Goal: Communication & Community: Share content

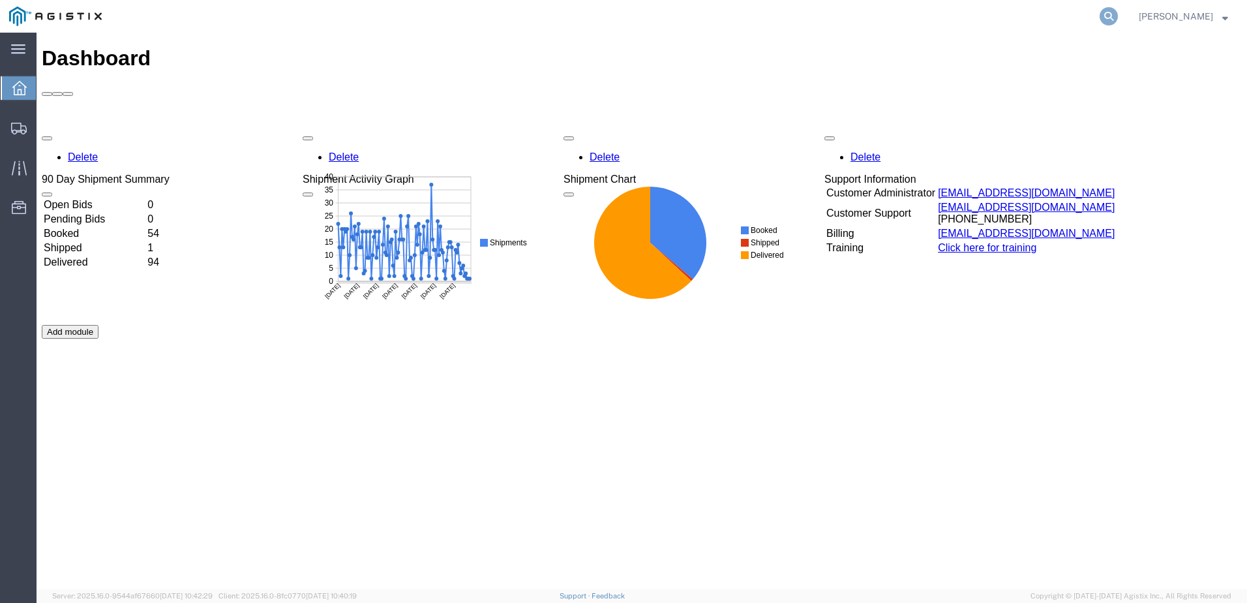
click at [1118, 16] on icon at bounding box center [1109, 16] width 18 height 18
click at [826, 23] on input "search" at bounding box center [901, 16] width 397 height 31
paste input "56235579"
type input "56235579"
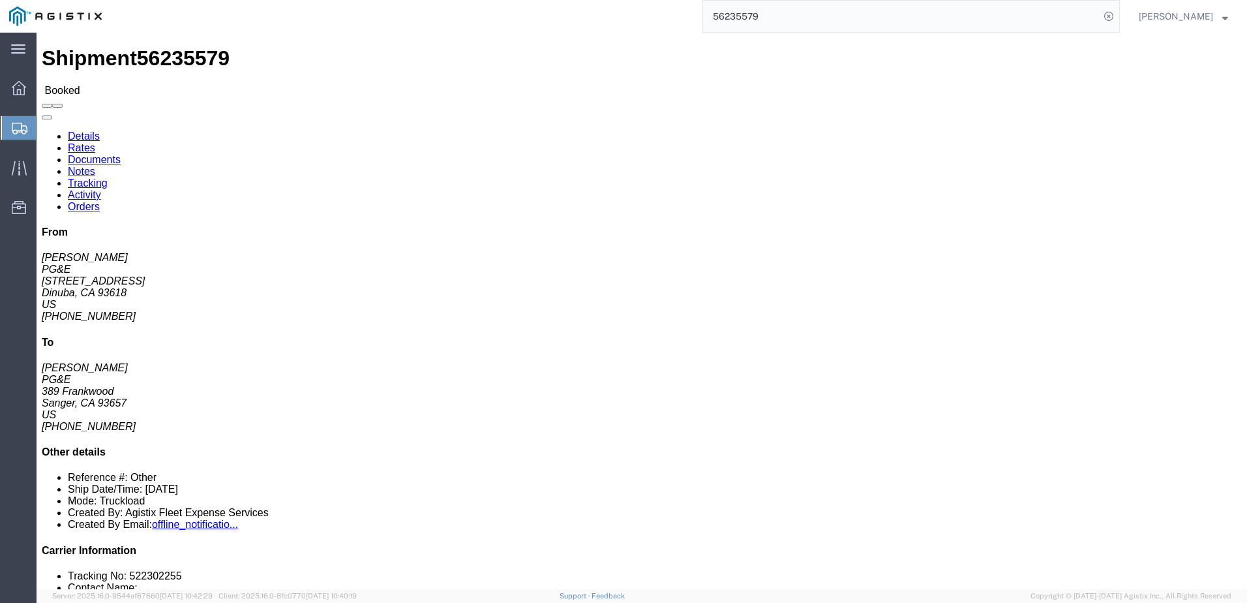
click span
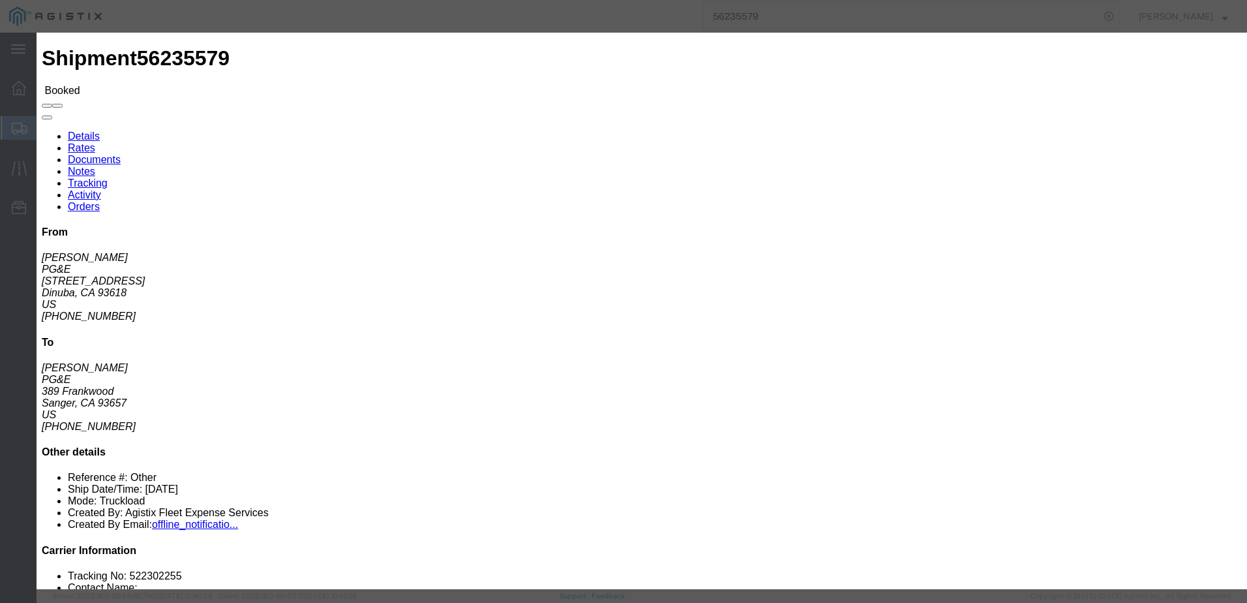
click input "text"
type input "[EMAIL_ADDRESS][DOMAIN_NAME]"
click input "PGE Fleet Bill Of Lading"
checkbox input "true"
click button "Send"
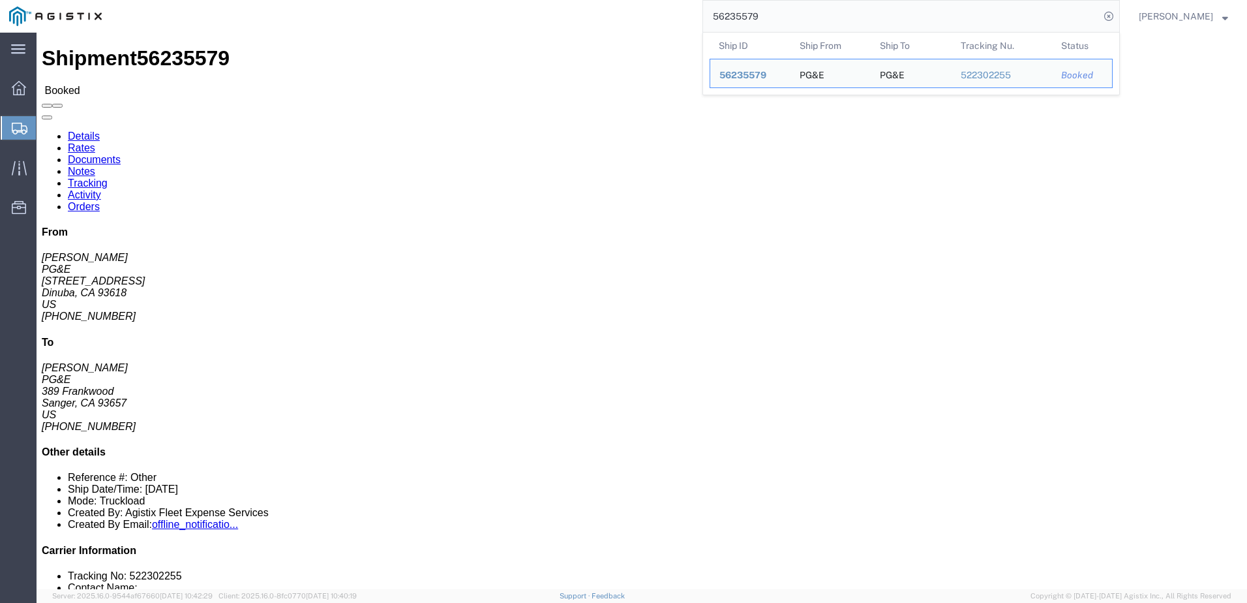
drag, startPoint x: 810, startPoint y: 18, endPoint x: 735, endPoint y: 16, distance: 74.4
click at [735, 16] on input "56235579" at bounding box center [901, 16] width 397 height 31
paste input "301640"
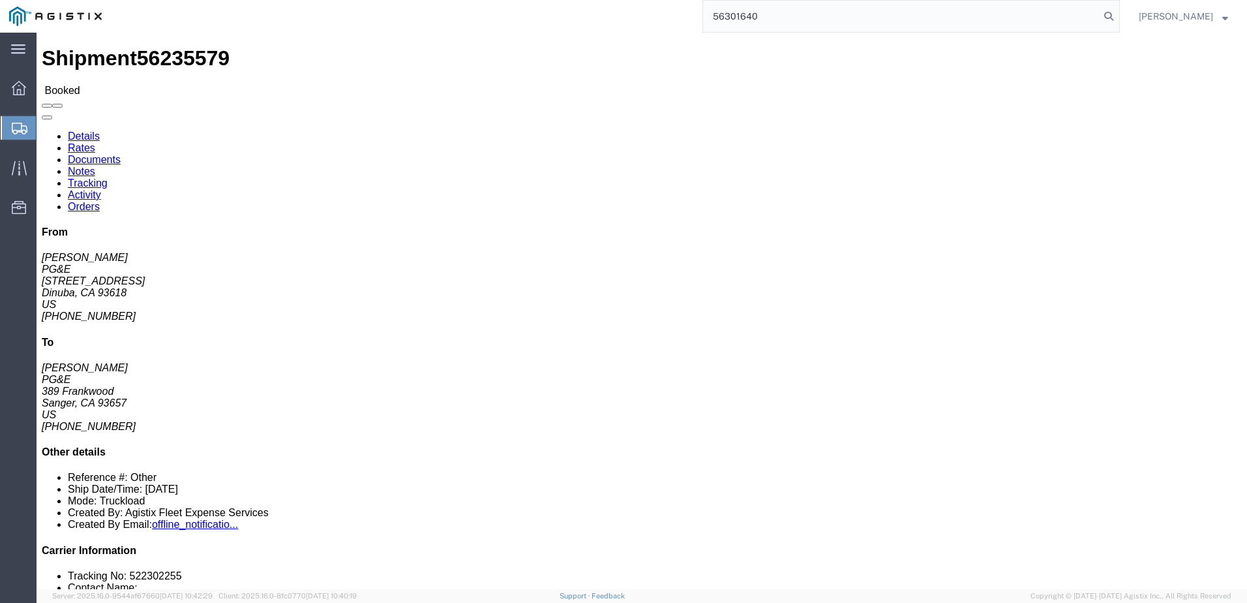
type input "56301640"
click span
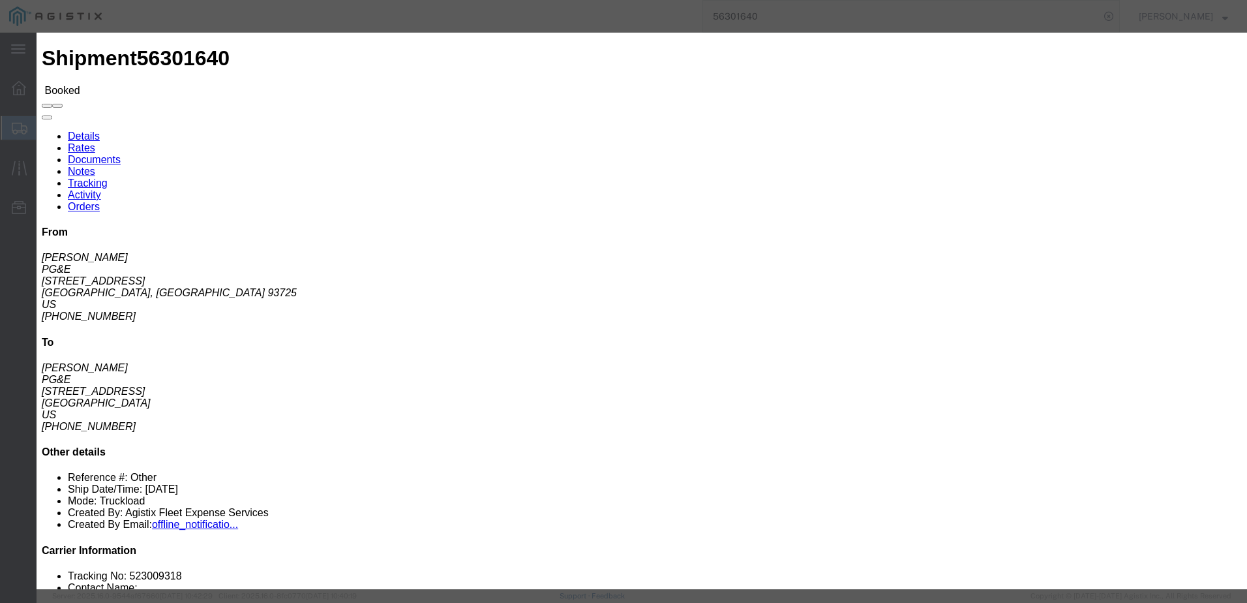
click input "text"
type input "[EMAIL_ADDRESS][DOMAIN_NAME]"
click input "PGE Fleet Bill Of Lading"
checkbox input "true"
click button "Send"
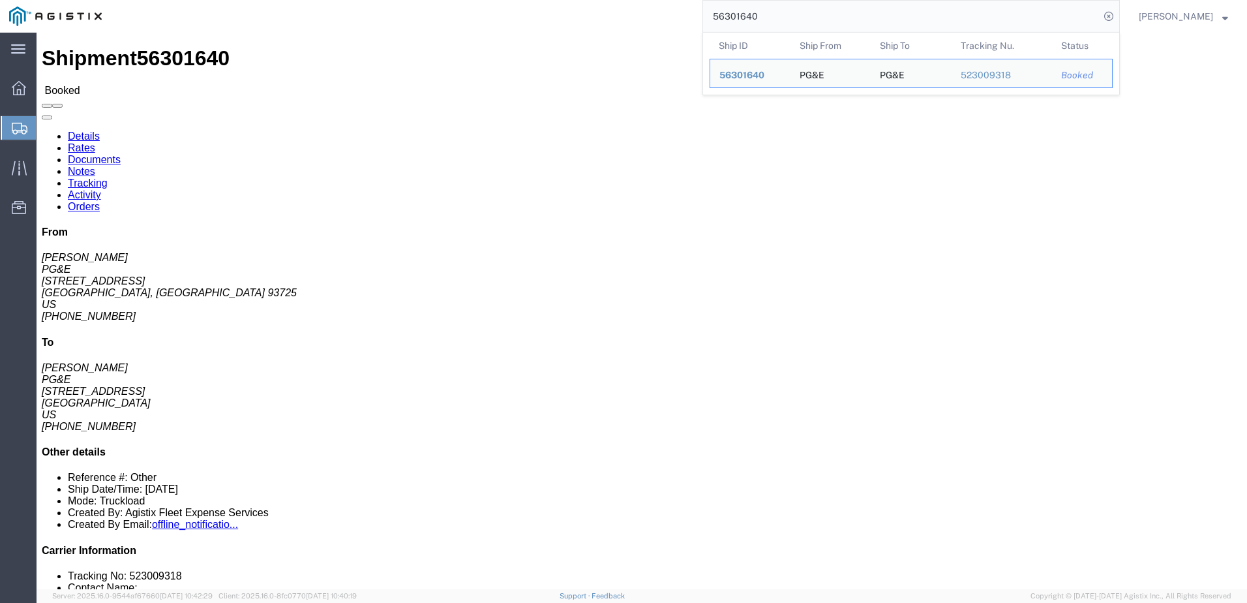
drag, startPoint x: 813, startPoint y: 19, endPoint x: 733, endPoint y: 15, distance: 81.0
click at [733, 15] on input "56301640" at bounding box center [901, 16] width 397 height 31
paste input "254343"
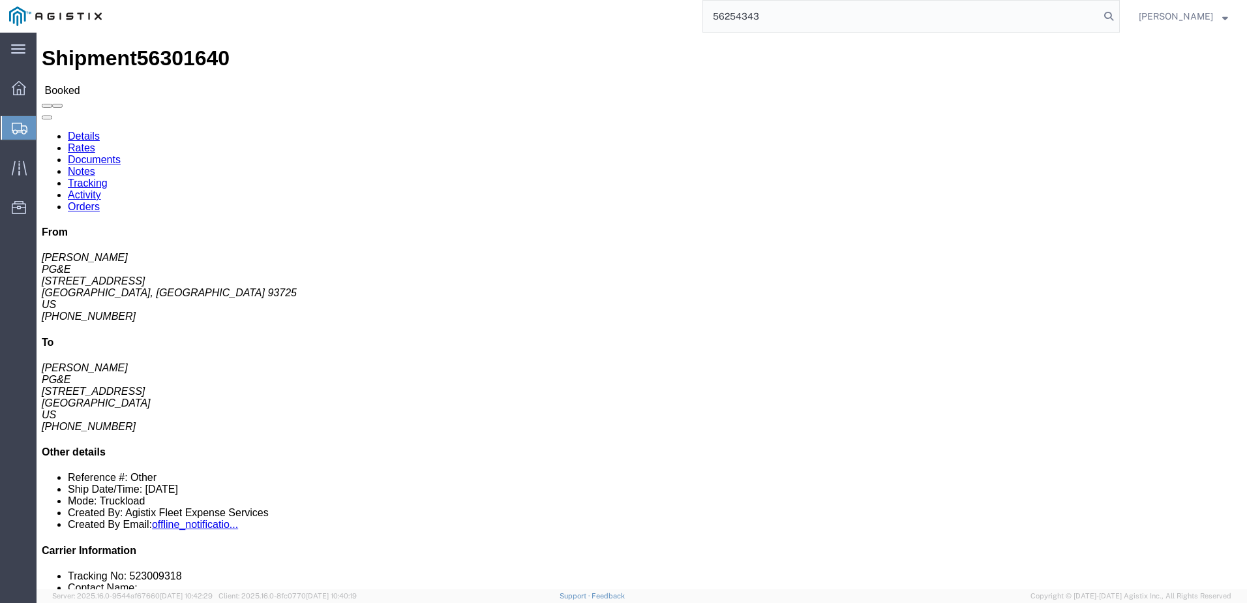
type input "56254343"
click span
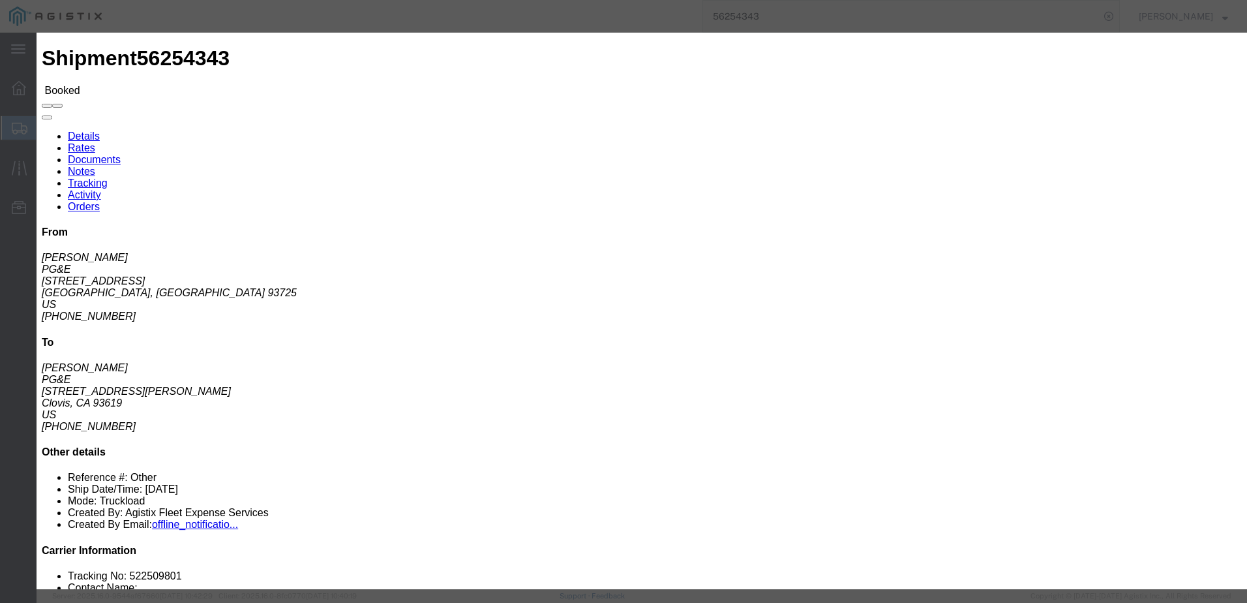
click input "text"
type input "[EMAIL_ADDRESS][DOMAIN_NAME]"
click input "PGE Fleet Bill Of Lading"
checkbox input "true"
click button "Send"
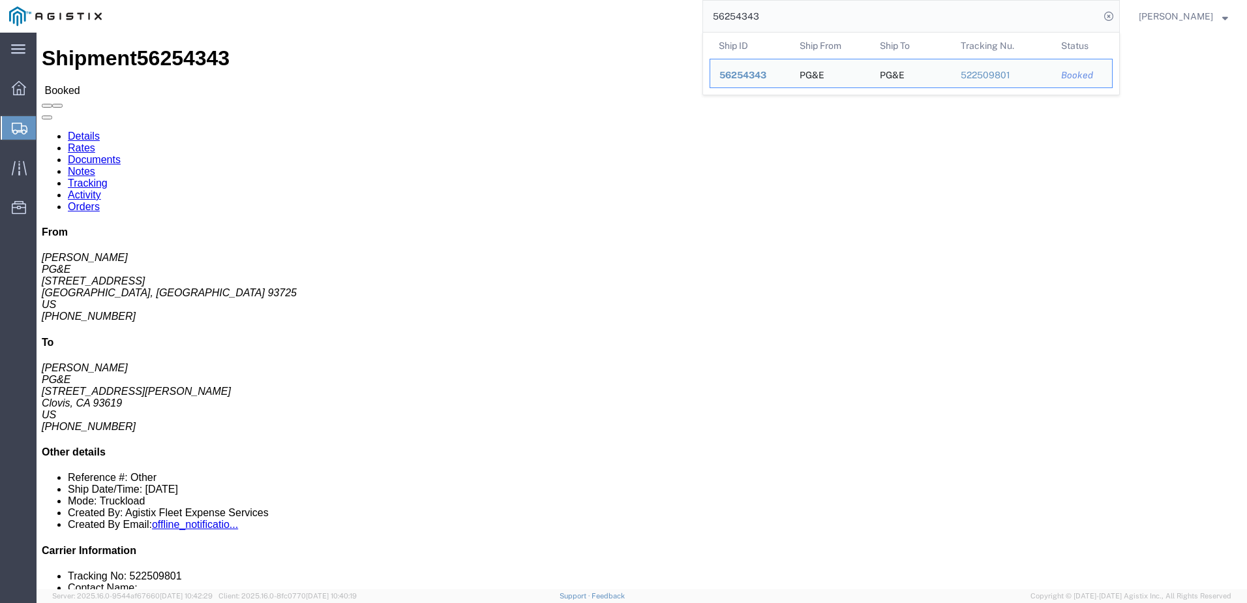
drag, startPoint x: 809, startPoint y: 23, endPoint x: 727, endPoint y: 18, distance: 81.7
click at [727, 18] on input "56254343" at bounding box center [901, 16] width 397 height 31
paste input "97"
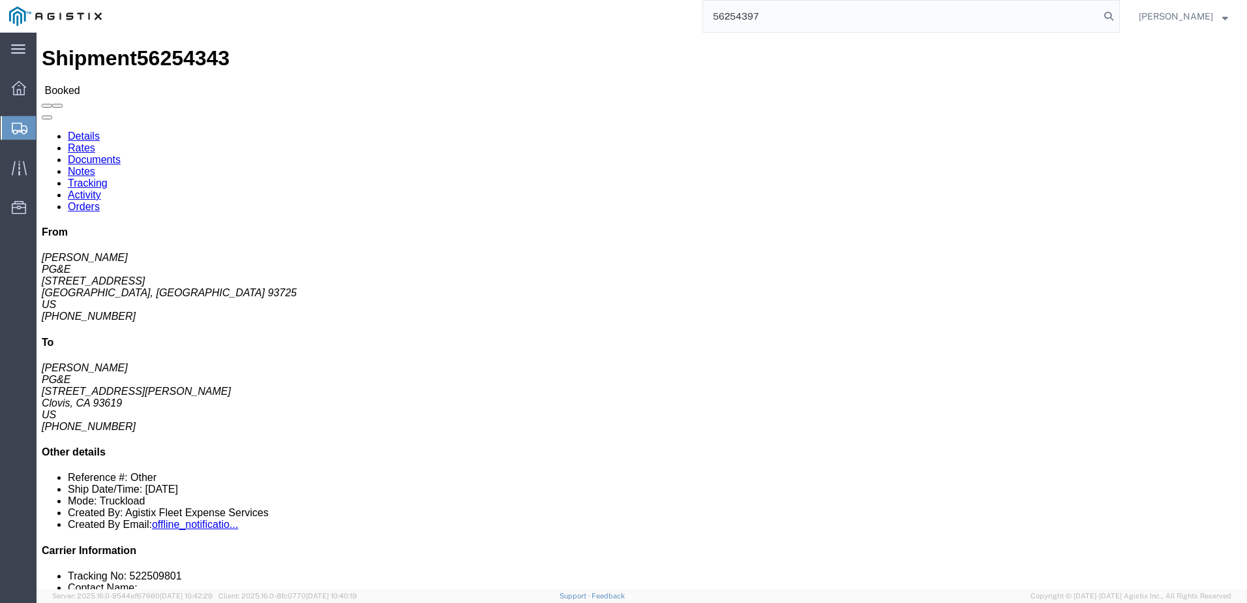
type input "56254397"
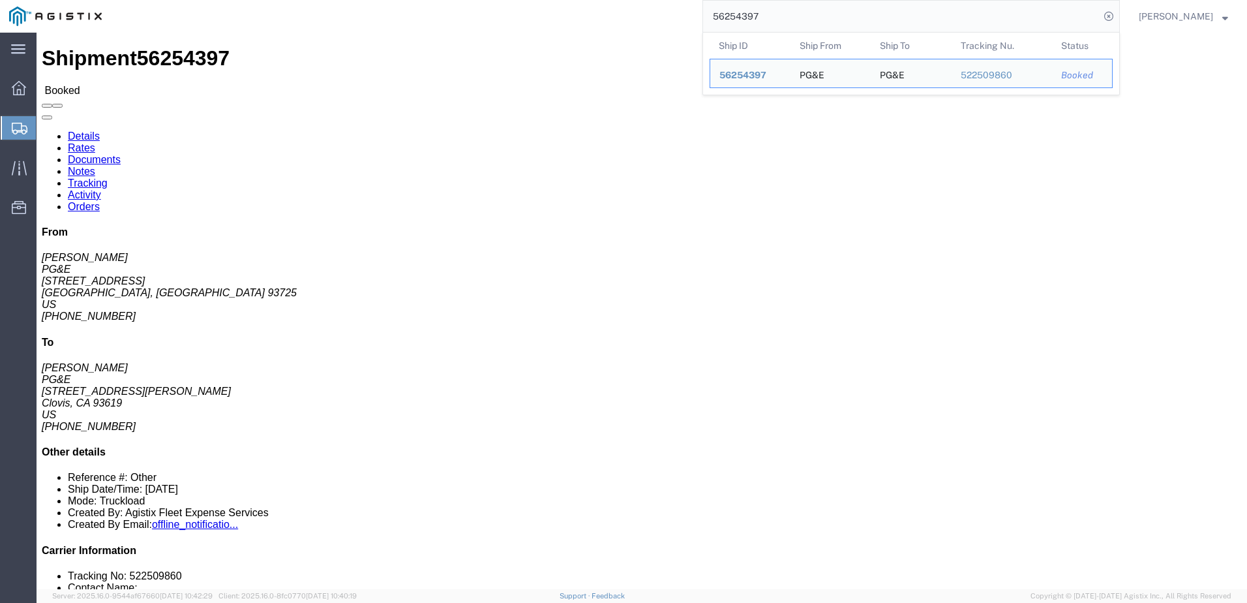
click div "Shipment Detail Ship From PG&E ([PERSON_NAME]) [STREET_ADDRESS] [PHONE_NUMBER] …"
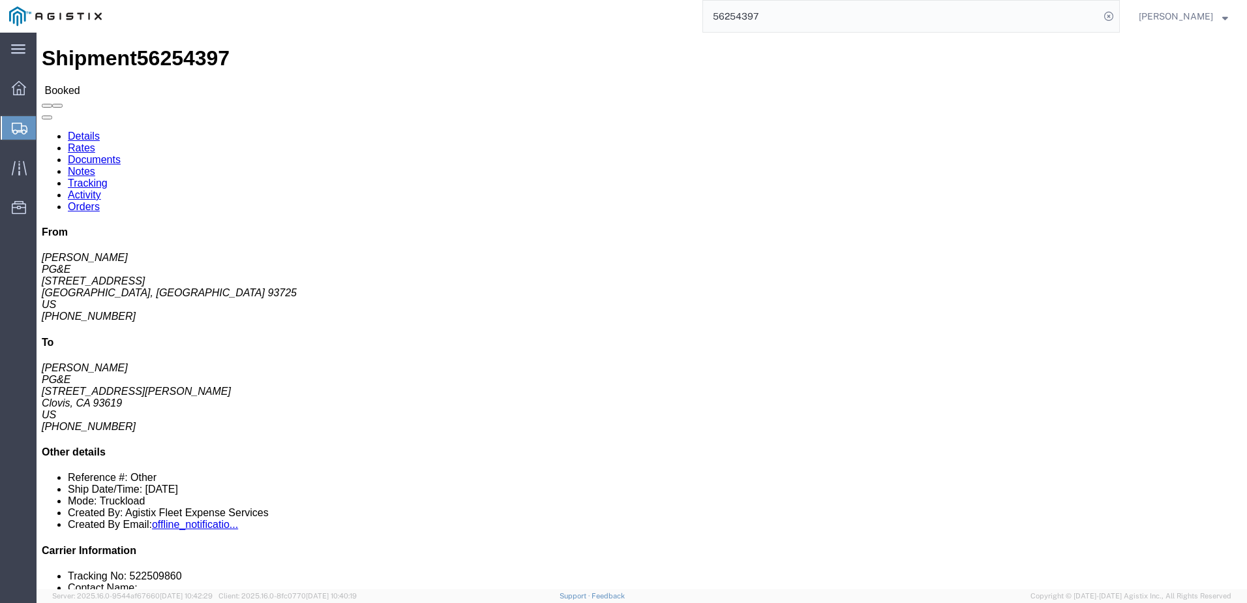
click span
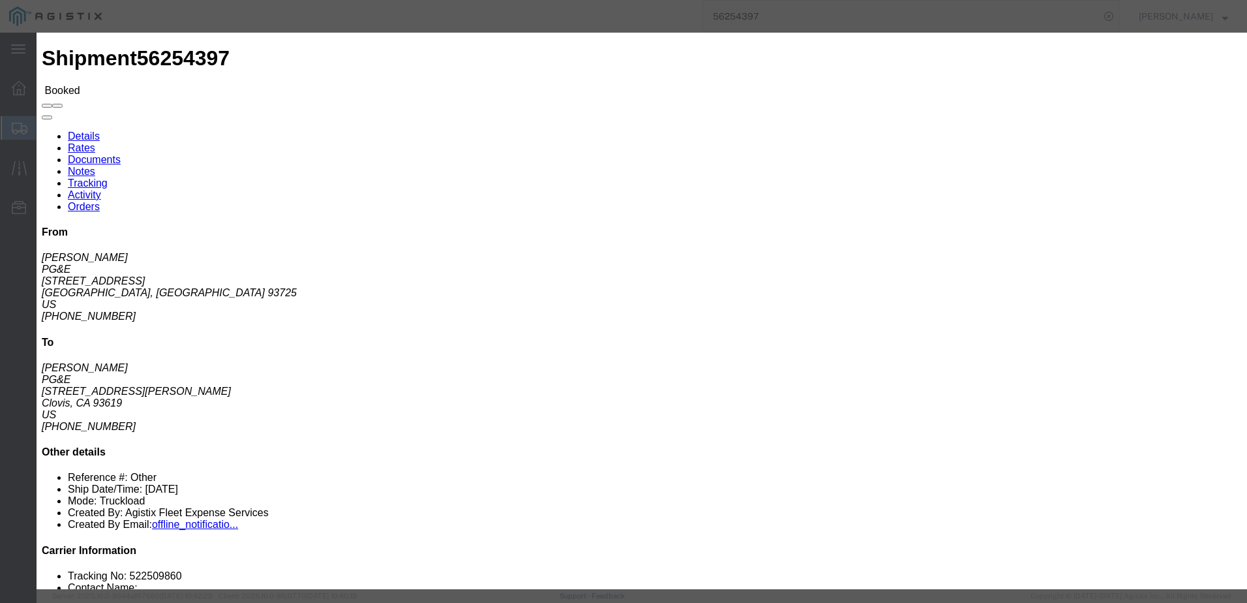
click input "text"
type input "[EMAIL_ADDRESS][DOMAIN_NAME]"
click input "PGE Fleet Bill Of Lading"
checkbox input "true"
click button "Send"
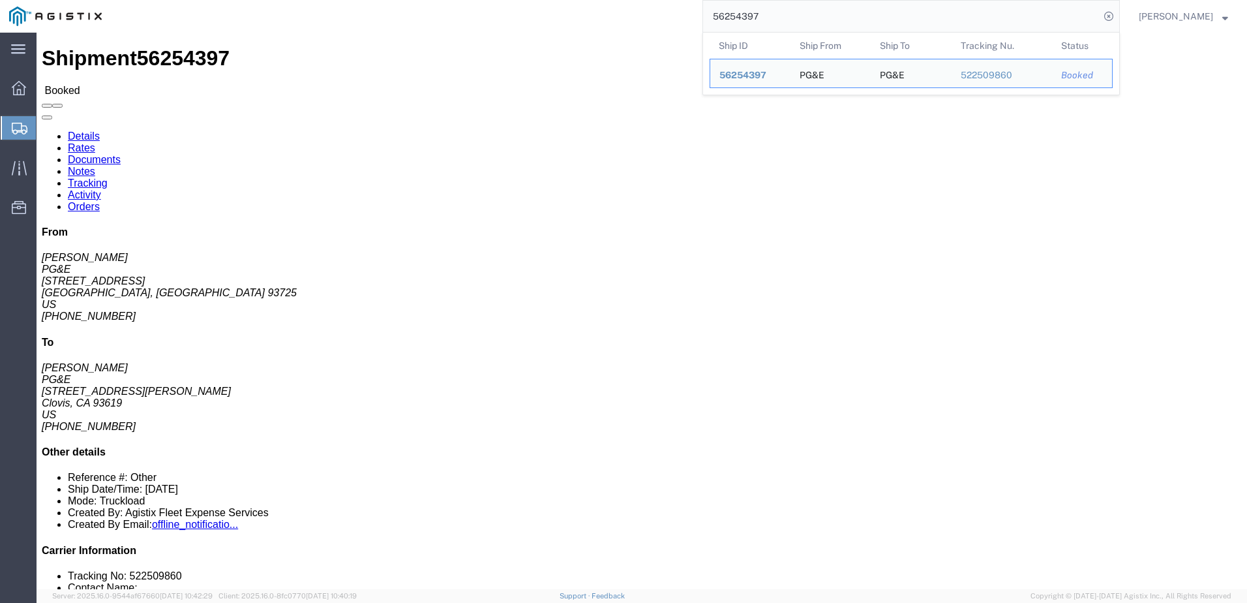
drag, startPoint x: 798, startPoint y: 16, endPoint x: 731, endPoint y: 19, distance: 67.2
click at [712, 12] on div "56254397 Ship ID Ship From Ship To Tracking Nu. Status Ship ID 56254397 Ship Fr…" at bounding box center [615, 16] width 1009 height 33
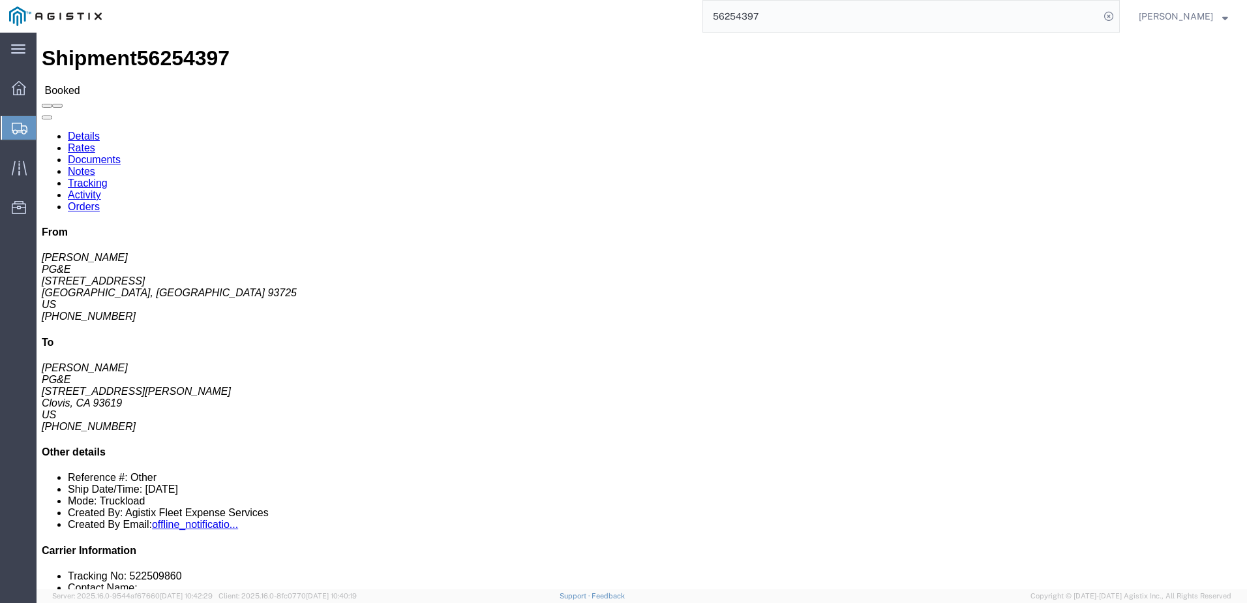
paste input "09166"
type input "56209166"
click span
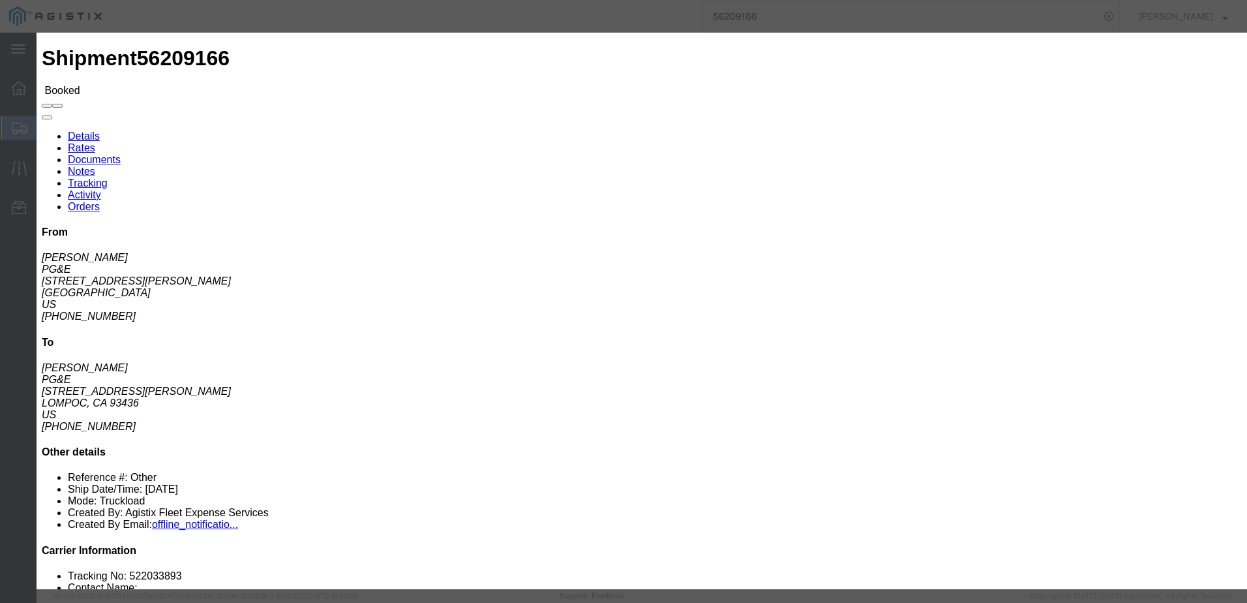
click input "text"
type input "jsullivan#[DOMAIN_NAME]"
type input "[EMAIL_ADDRESS][DOMAIN_NAME]"
click input "PGE Fleet Bill Of Lading"
checkbox input "true"
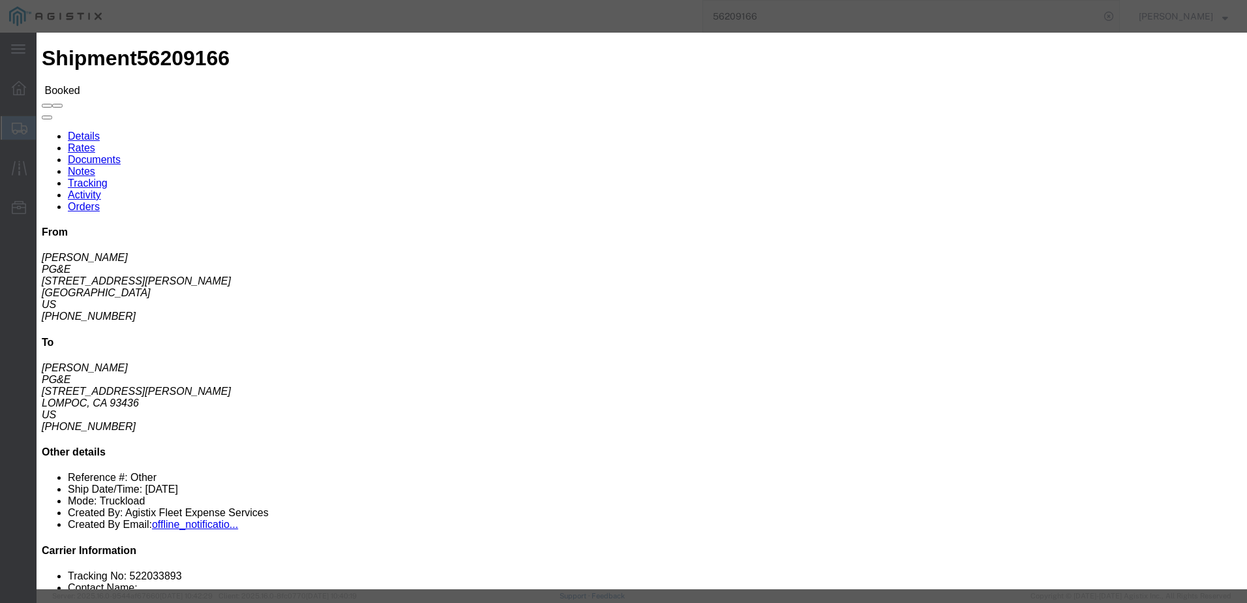
click button "Send"
